Goal: Task Accomplishment & Management: Manage account settings

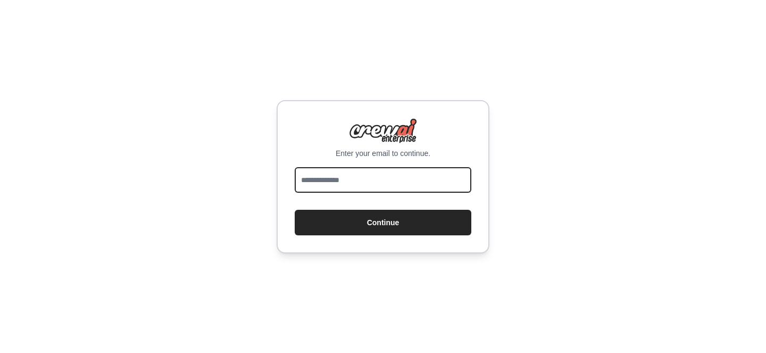
click at [328, 173] on input "email" at bounding box center [383, 180] width 177 height 26
type input "**********"
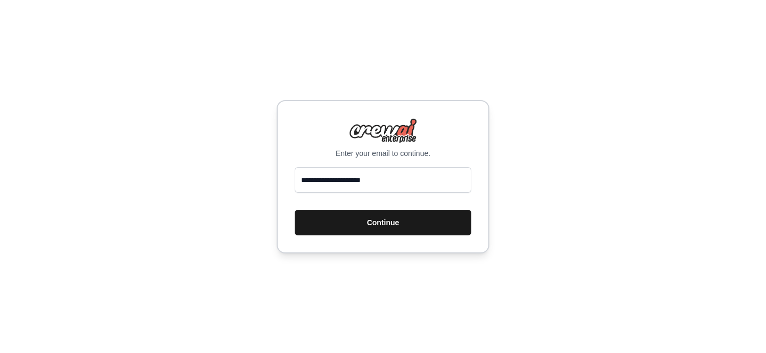
click at [362, 212] on button "Continue" at bounding box center [383, 223] width 177 height 26
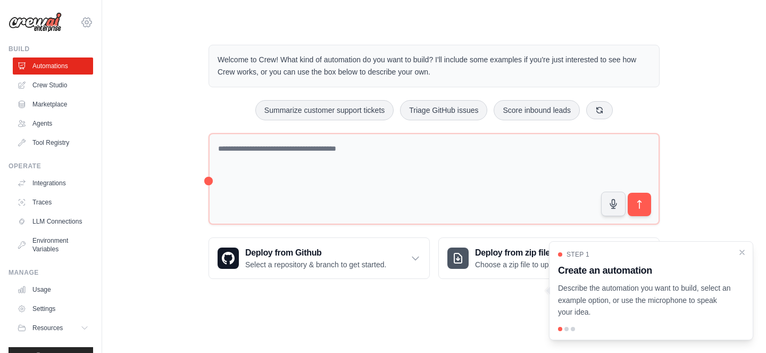
click at [85, 16] on icon at bounding box center [86, 22] width 13 height 13
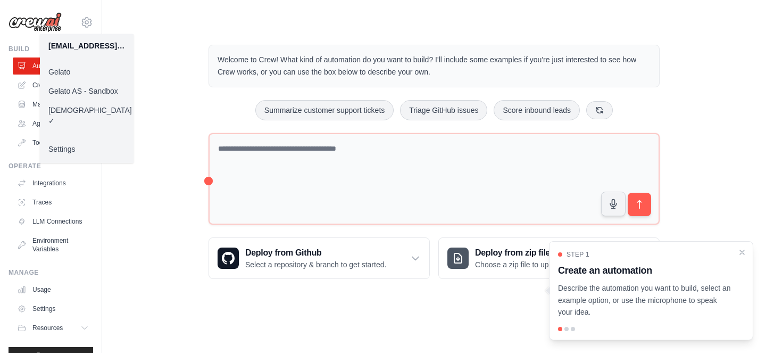
click at [86, 64] on link "Gelato" at bounding box center [87, 71] width 94 height 19
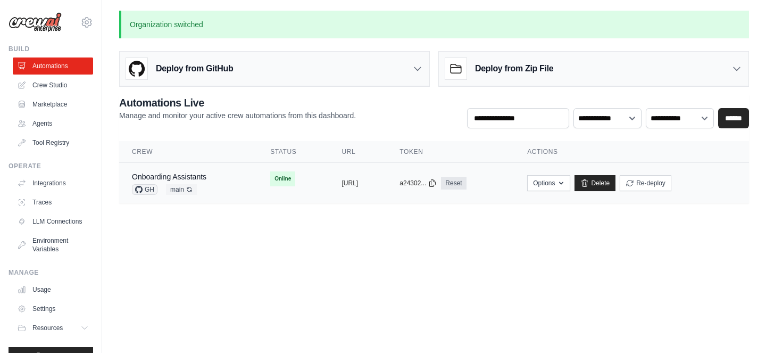
click at [233, 192] on td "Onboarding Assistants GH main Auto-deploy enabled" at bounding box center [188, 183] width 138 height 41
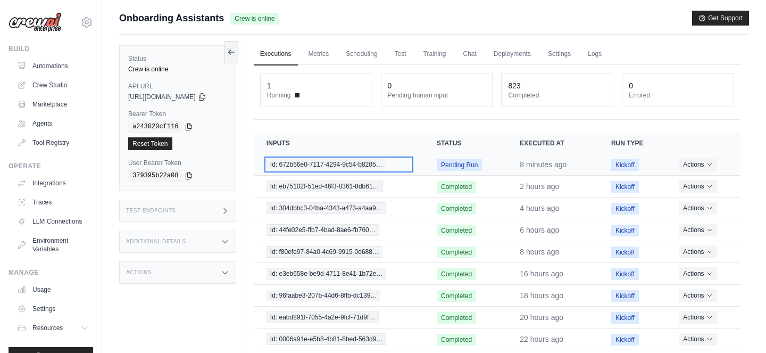
click at [365, 161] on span "Id: 672b56e0-7117-4294-9c54-b8205…" at bounding box center [327, 165] width 120 height 12
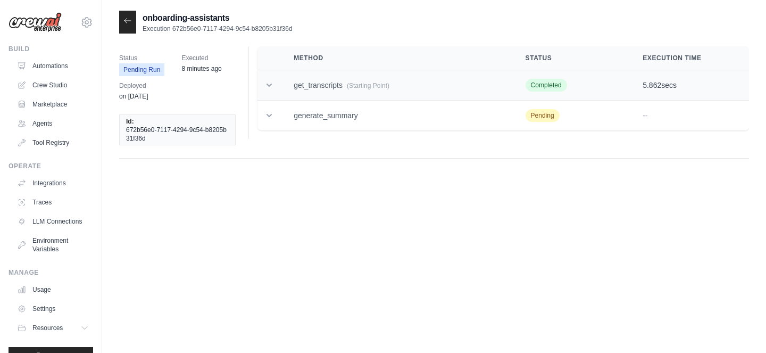
click at [270, 84] on icon at bounding box center [269, 85] width 11 height 11
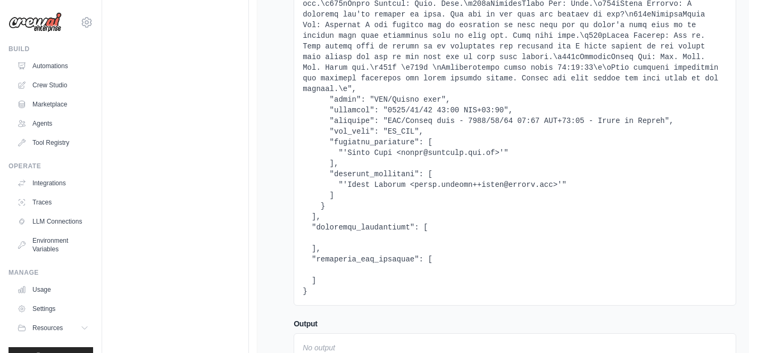
scroll to position [6914, 0]
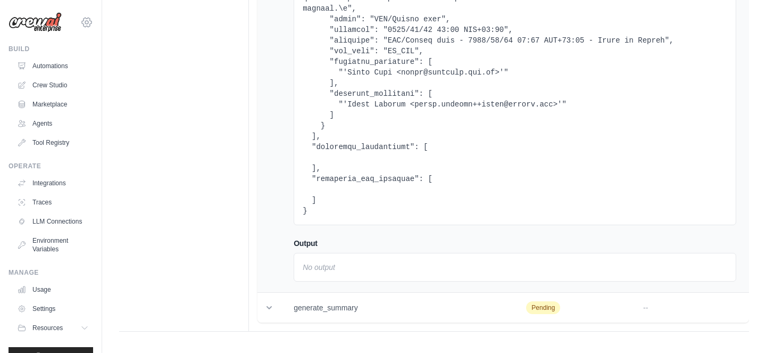
click at [88, 23] on icon at bounding box center [86, 22] width 13 height 13
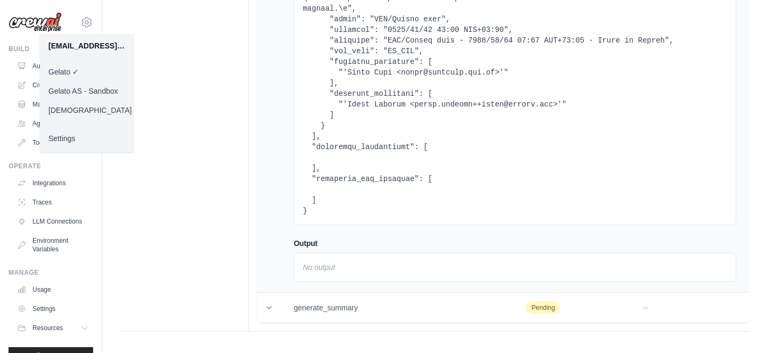
click at [82, 87] on link "Gelato AS - Sandbox" at bounding box center [87, 90] width 94 height 19
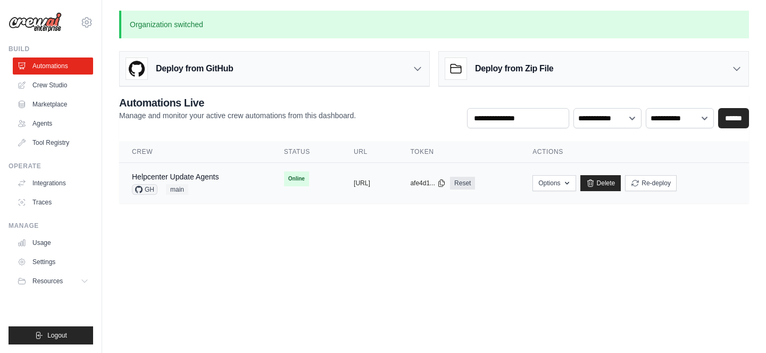
click at [234, 192] on div "Helpcenter Update Agents GH main" at bounding box center [195, 182] width 127 height 23
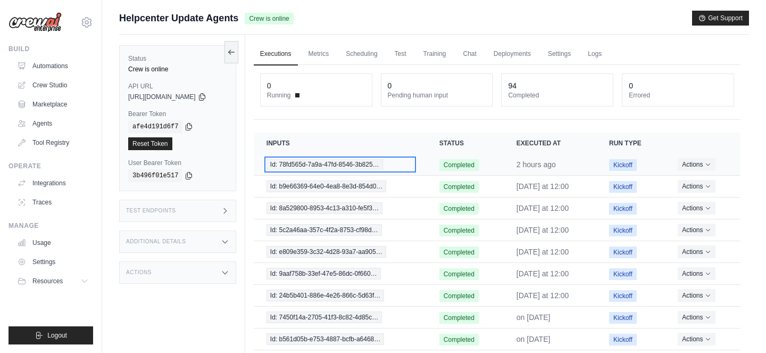
click at [370, 161] on span "Id: 78fd565d-7a9a-47fd-8546-3b825…" at bounding box center [325, 165] width 117 height 12
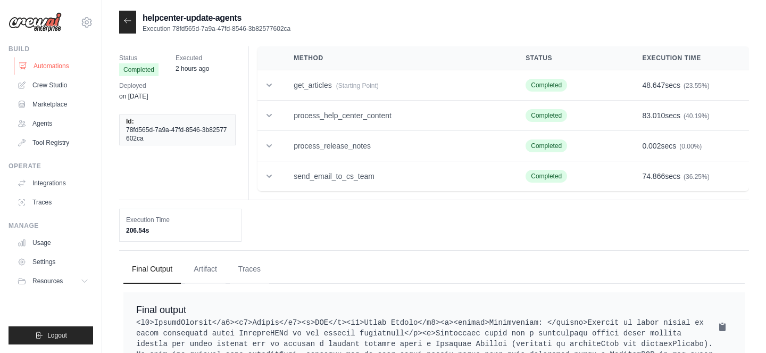
click at [74, 67] on link "Automations" at bounding box center [54, 65] width 80 height 17
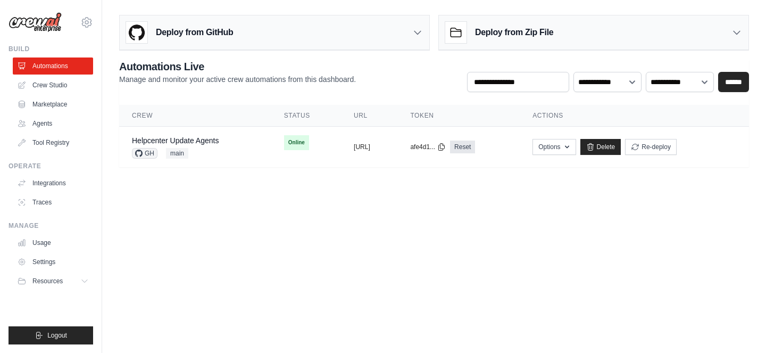
click at [212, 82] on p "Manage and monitor your active crew automations from this dashboard." at bounding box center [237, 79] width 237 height 11
click at [268, 86] on div "**********" at bounding box center [434, 75] width 630 height 33
click at [492, 89] on input "text" at bounding box center [518, 82] width 102 height 20
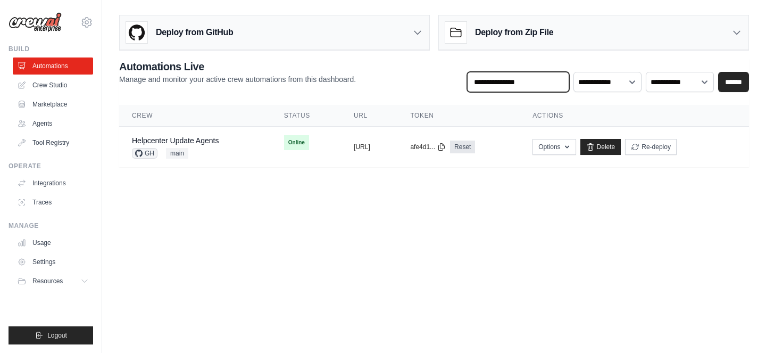
click at [492, 89] on input "text" at bounding box center [518, 82] width 102 height 20
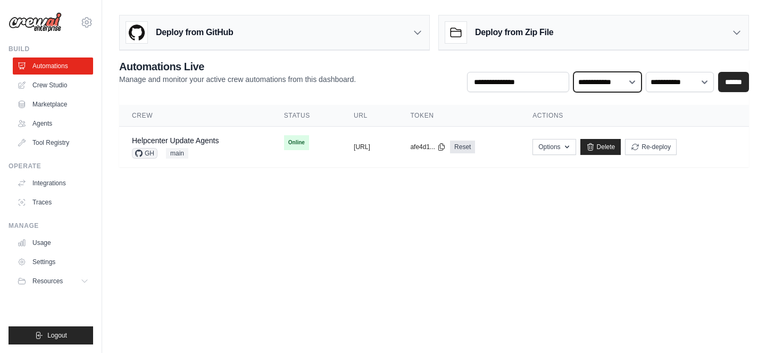
click at [610, 75] on select "**********" at bounding box center [608, 82] width 68 height 20
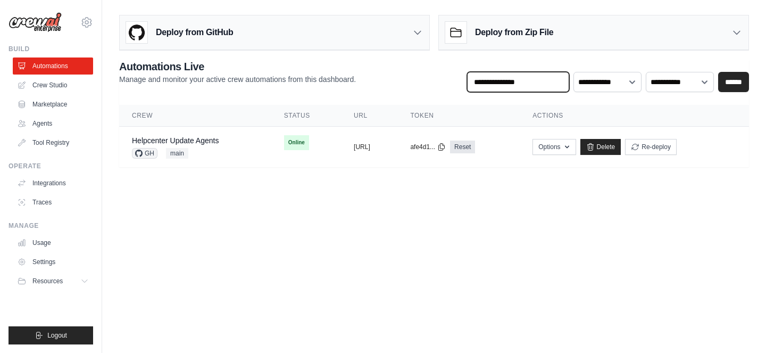
click at [528, 78] on input "text" at bounding box center [518, 82] width 102 height 20
click at [577, 110] on th "Actions" at bounding box center [634, 116] width 229 height 22
